Goal: Task Accomplishment & Management: Complete application form

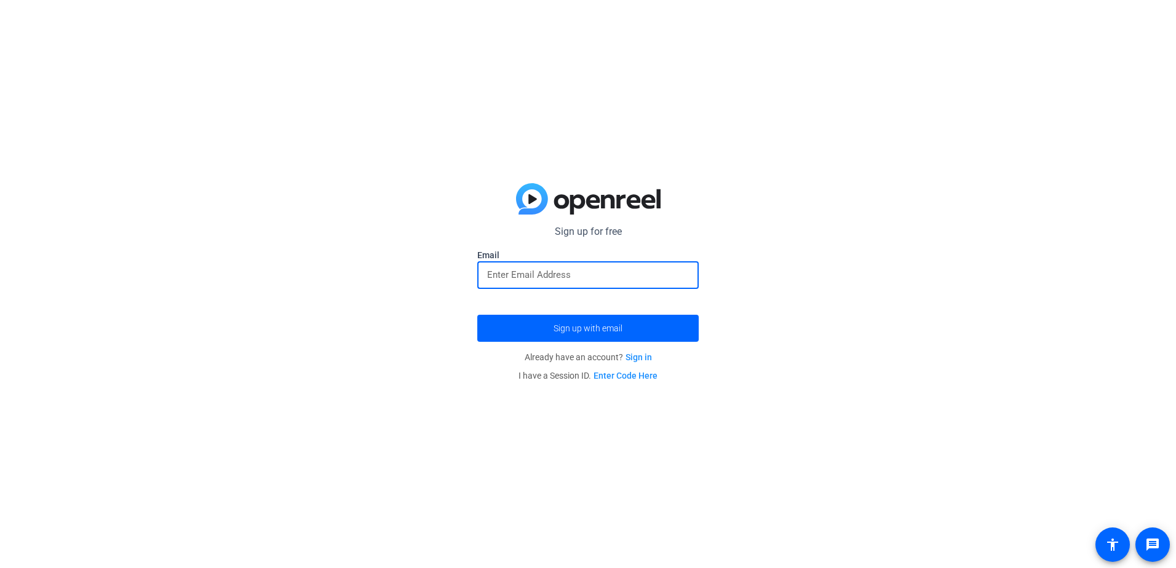
click at [595, 269] on input "email" at bounding box center [588, 275] width 202 height 15
type input "[EMAIL_ADDRESS][DOMAIN_NAME]"
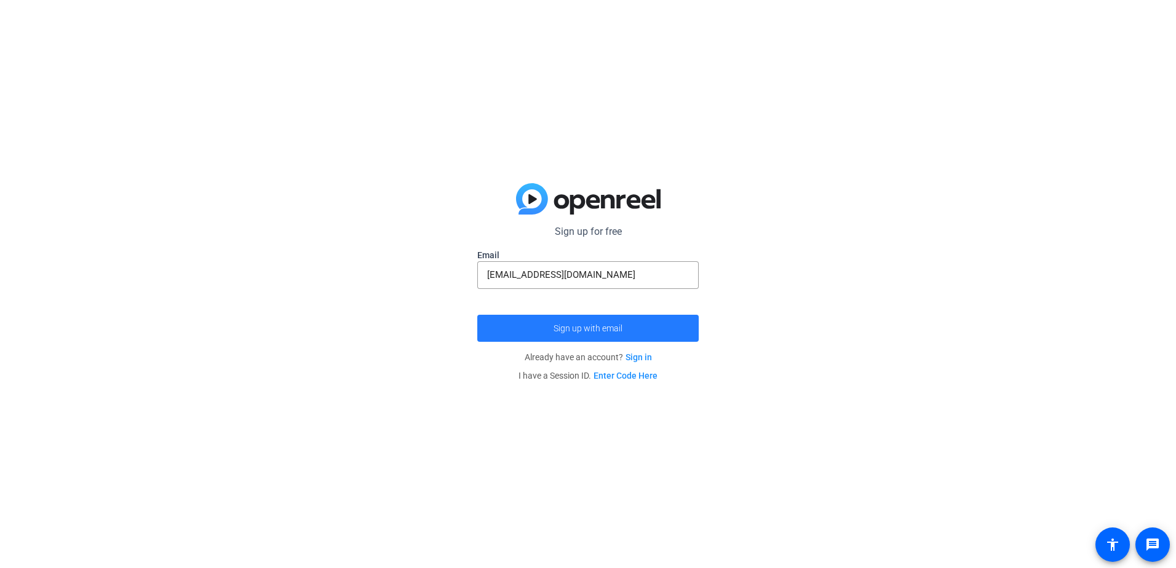
click at [594, 328] on span "Sign up with email" at bounding box center [588, 328] width 69 height 0
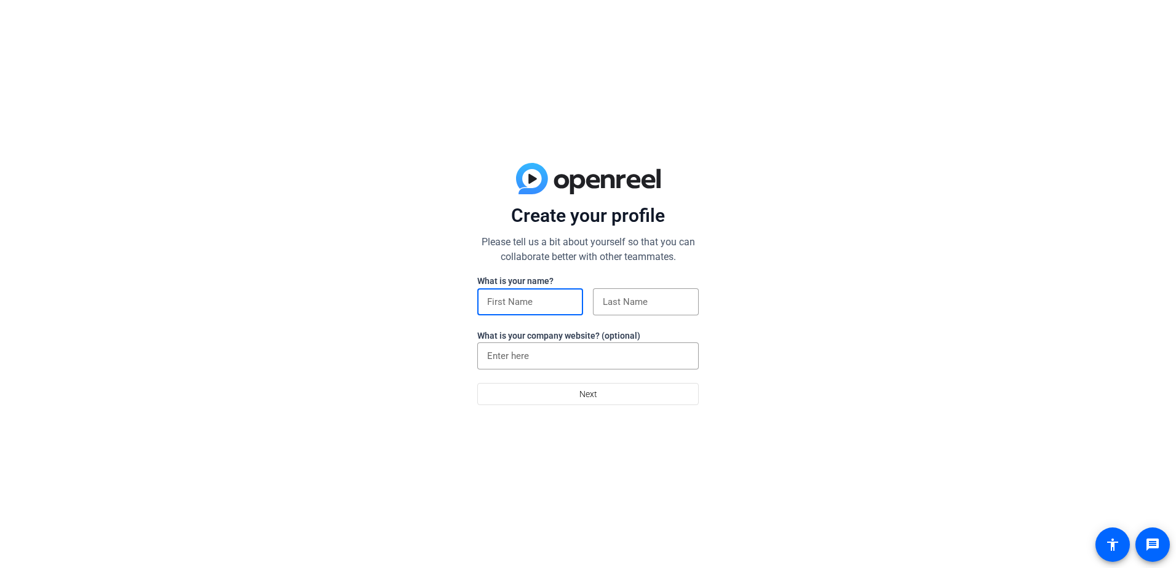
click at [525, 298] on input at bounding box center [530, 302] width 86 height 15
type input "[PERSON_NAME]"
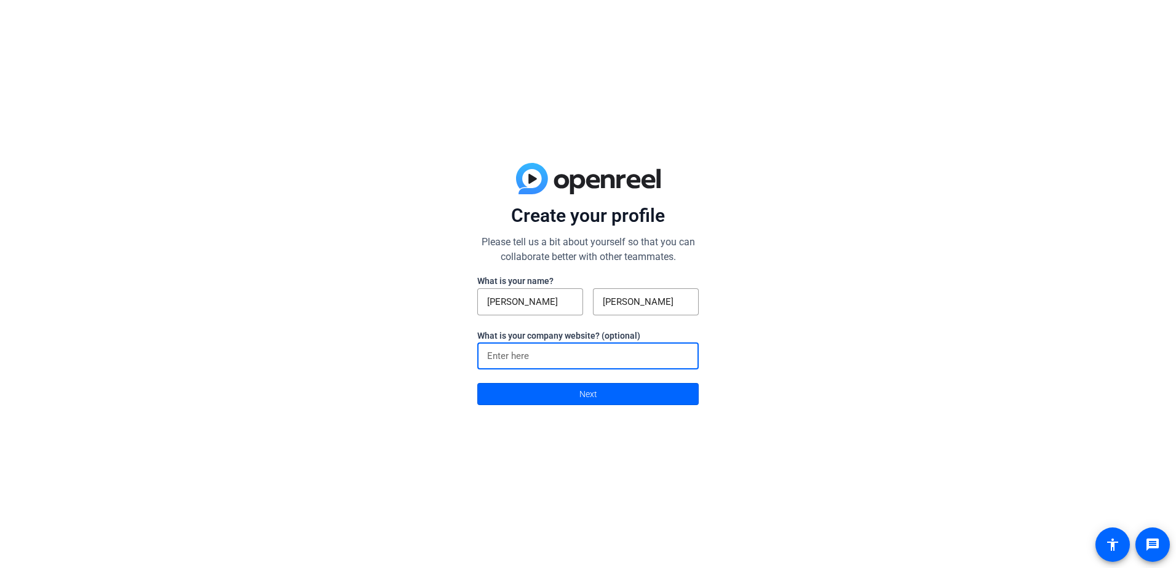
click at [542, 354] on input at bounding box center [588, 356] width 202 height 15
type input "[DOMAIN_NAME]"
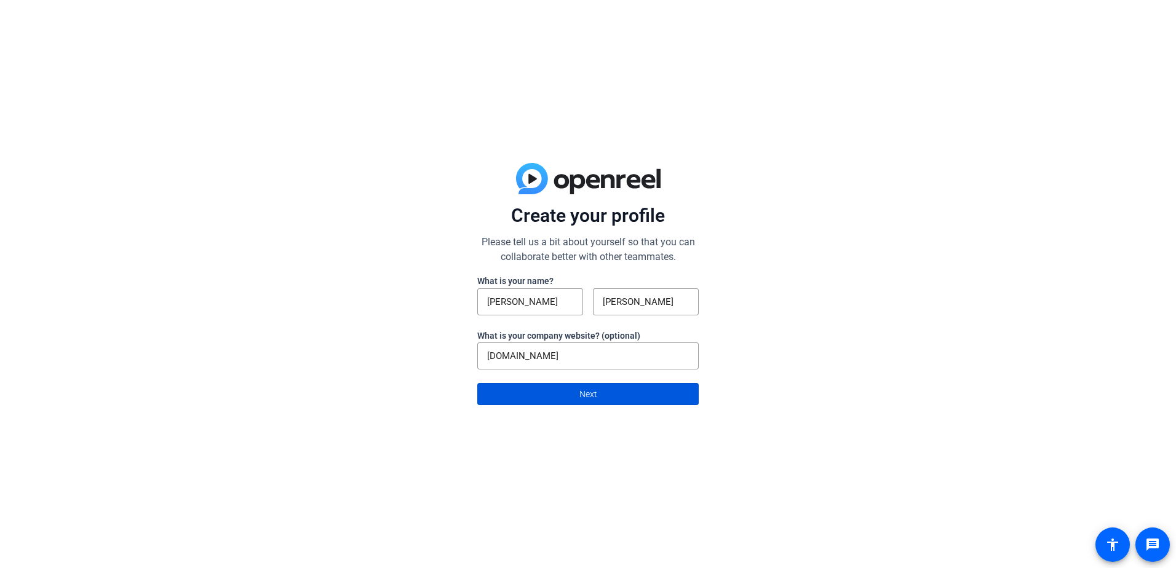
click at [577, 395] on span at bounding box center [588, 394] width 220 height 30
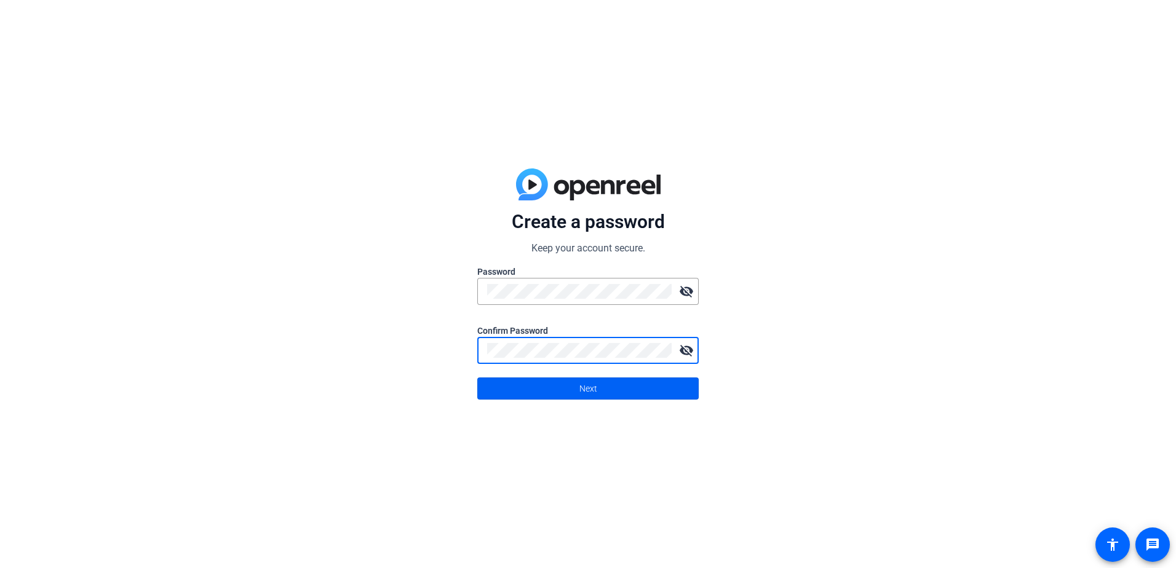
click at [575, 388] on span at bounding box center [588, 389] width 220 height 30
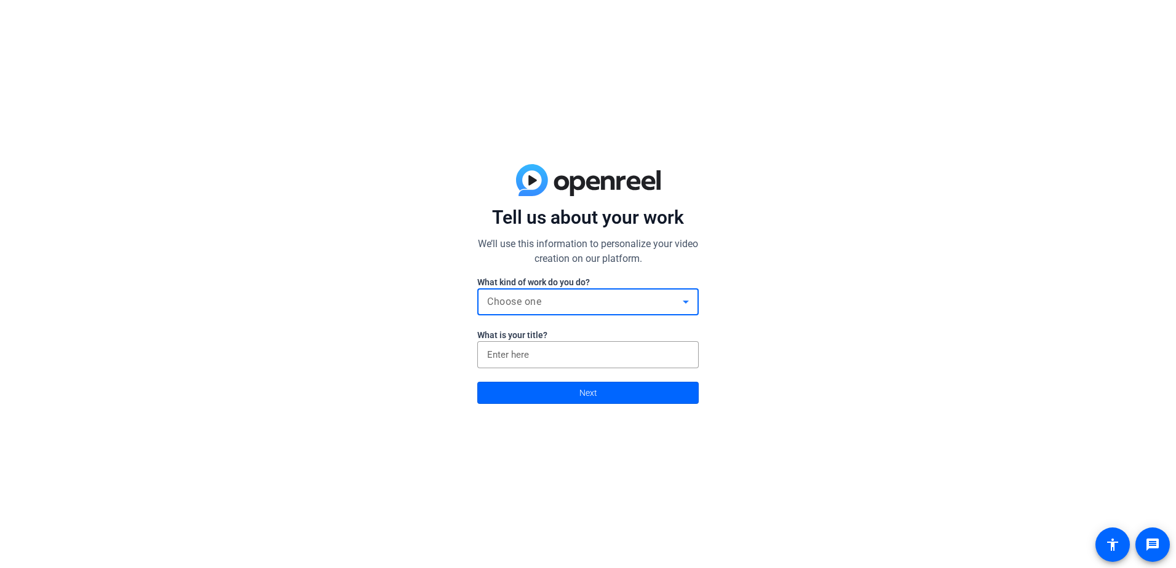
click at [599, 295] on div "Choose one" at bounding box center [585, 302] width 196 height 15
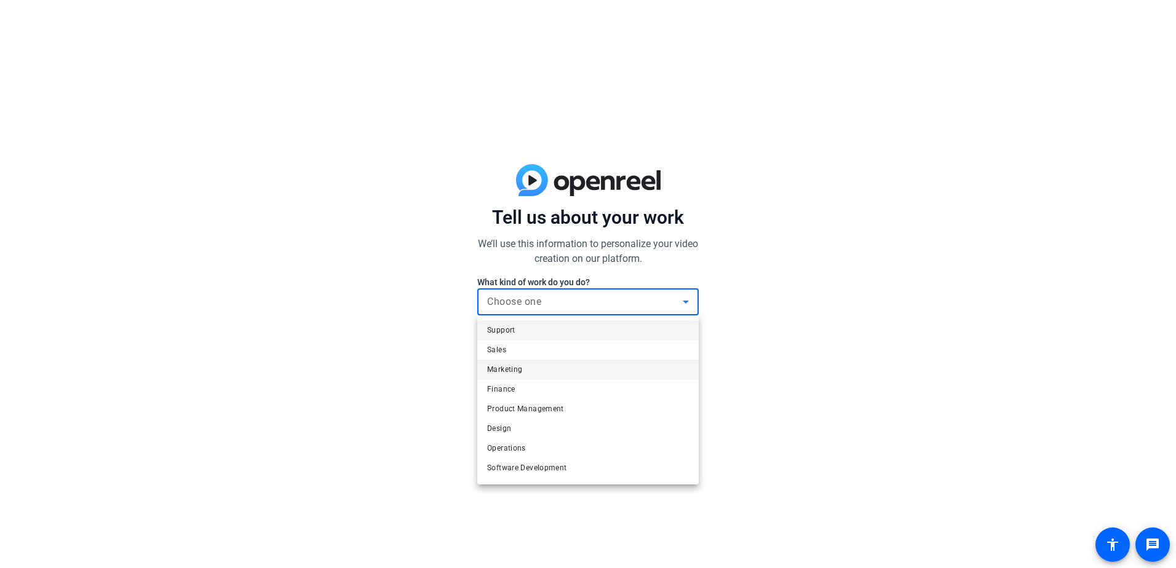
click at [574, 364] on mat-option "Marketing" at bounding box center [587, 370] width 221 height 20
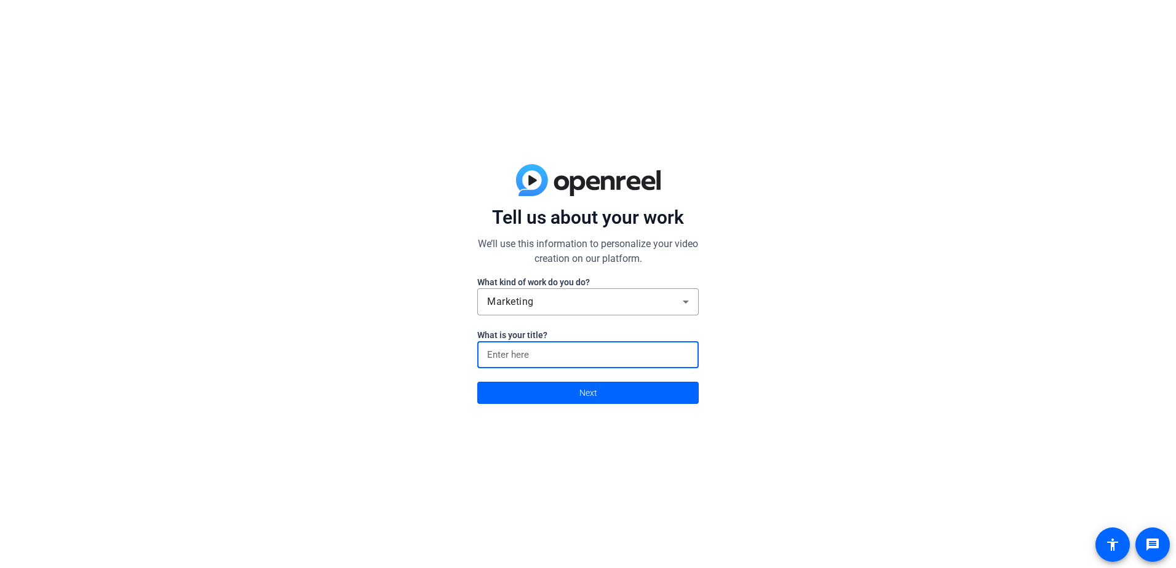
click at [573, 354] on input at bounding box center [588, 354] width 202 height 15
type input "CEO"
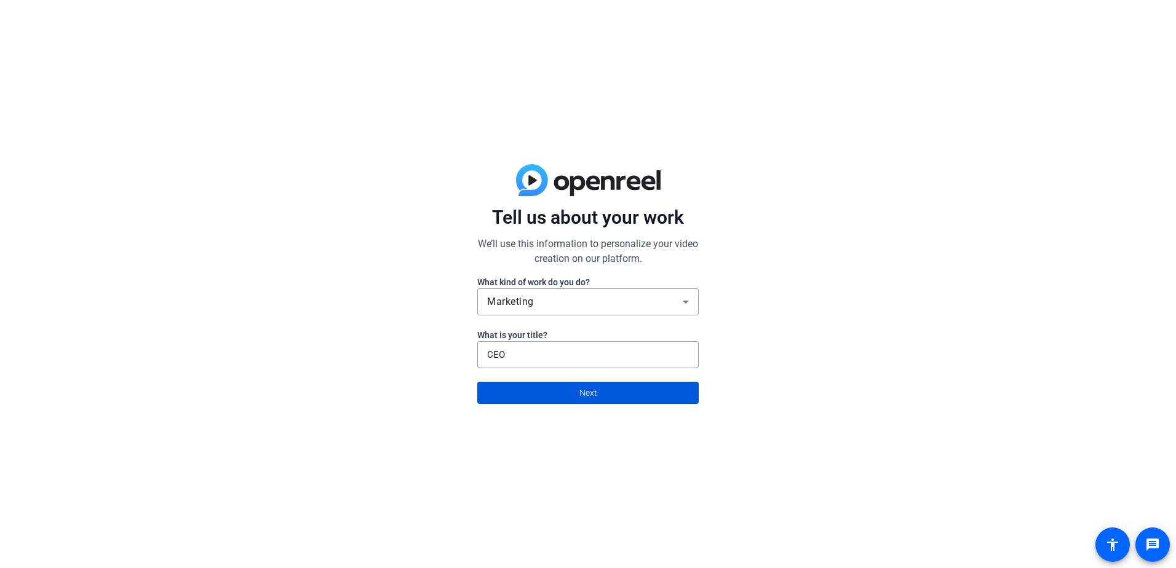
click at [573, 389] on span at bounding box center [588, 393] width 220 height 30
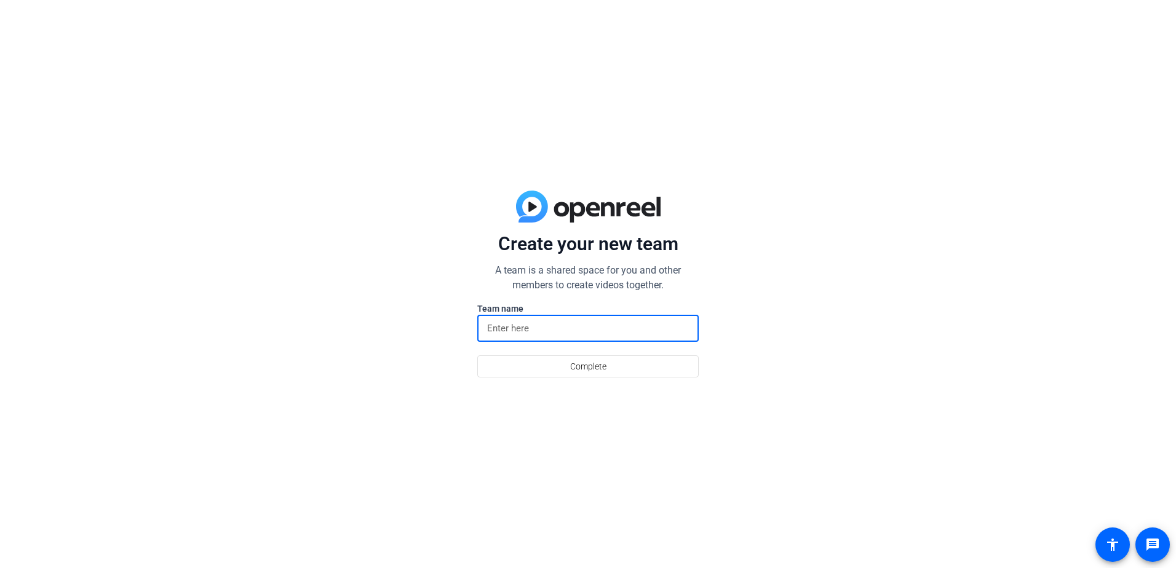
click at [580, 329] on input at bounding box center [588, 328] width 202 height 15
type input "SC Video Team"
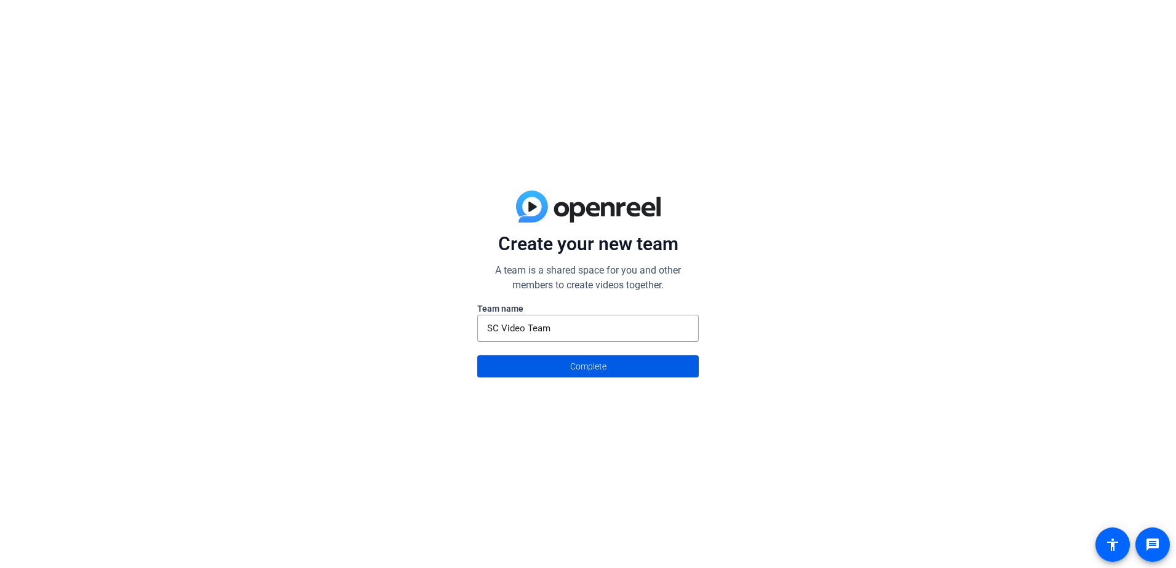
click at [613, 364] on span at bounding box center [588, 367] width 220 height 30
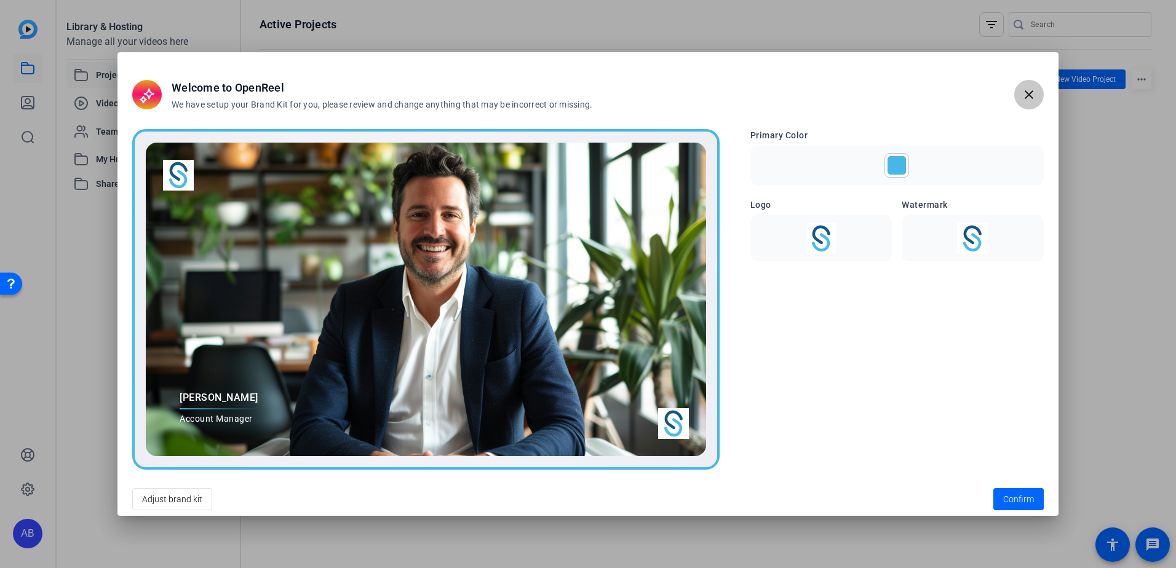
click at [1030, 104] on span "button" at bounding box center [1029, 95] width 30 height 30
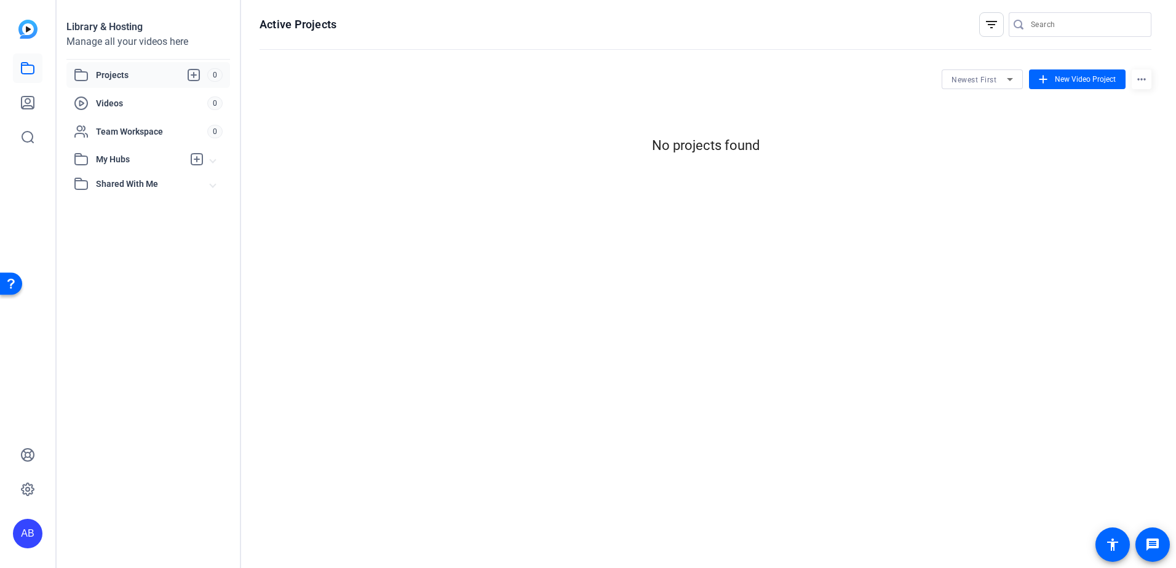
click at [27, 33] on img at bounding box center [27, 29] width 19 height 19
click at [24, 487] on icon at bounding box center [28, 489] width 12 height 12
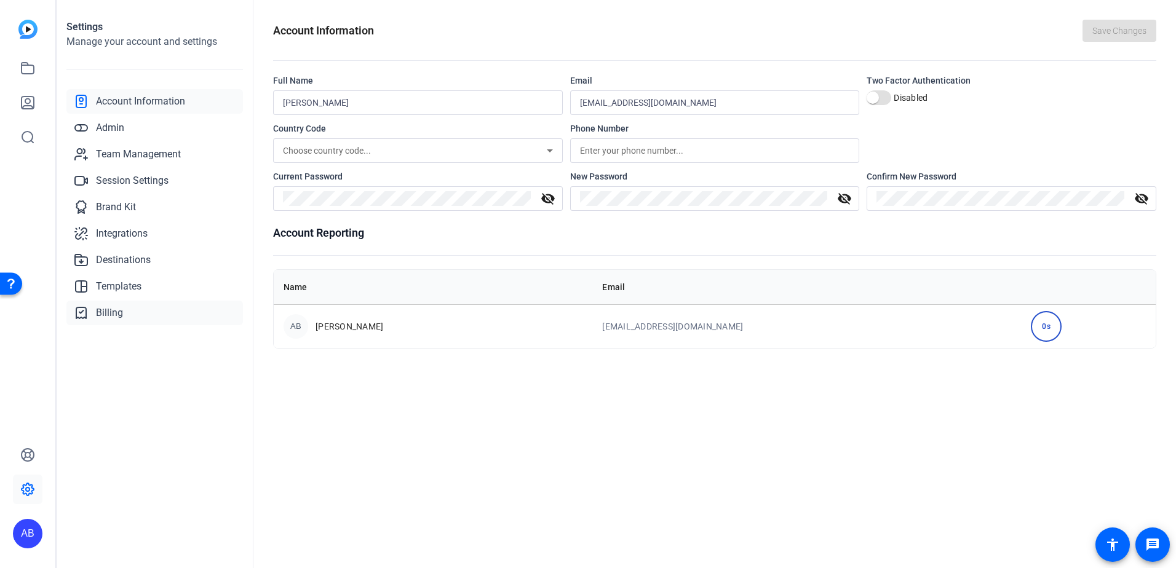
click at [107, 309] on span "Billing" at bounding box center [109, 313] width 27 height 15
